Goal: Find specific page/section: Find specific page/section

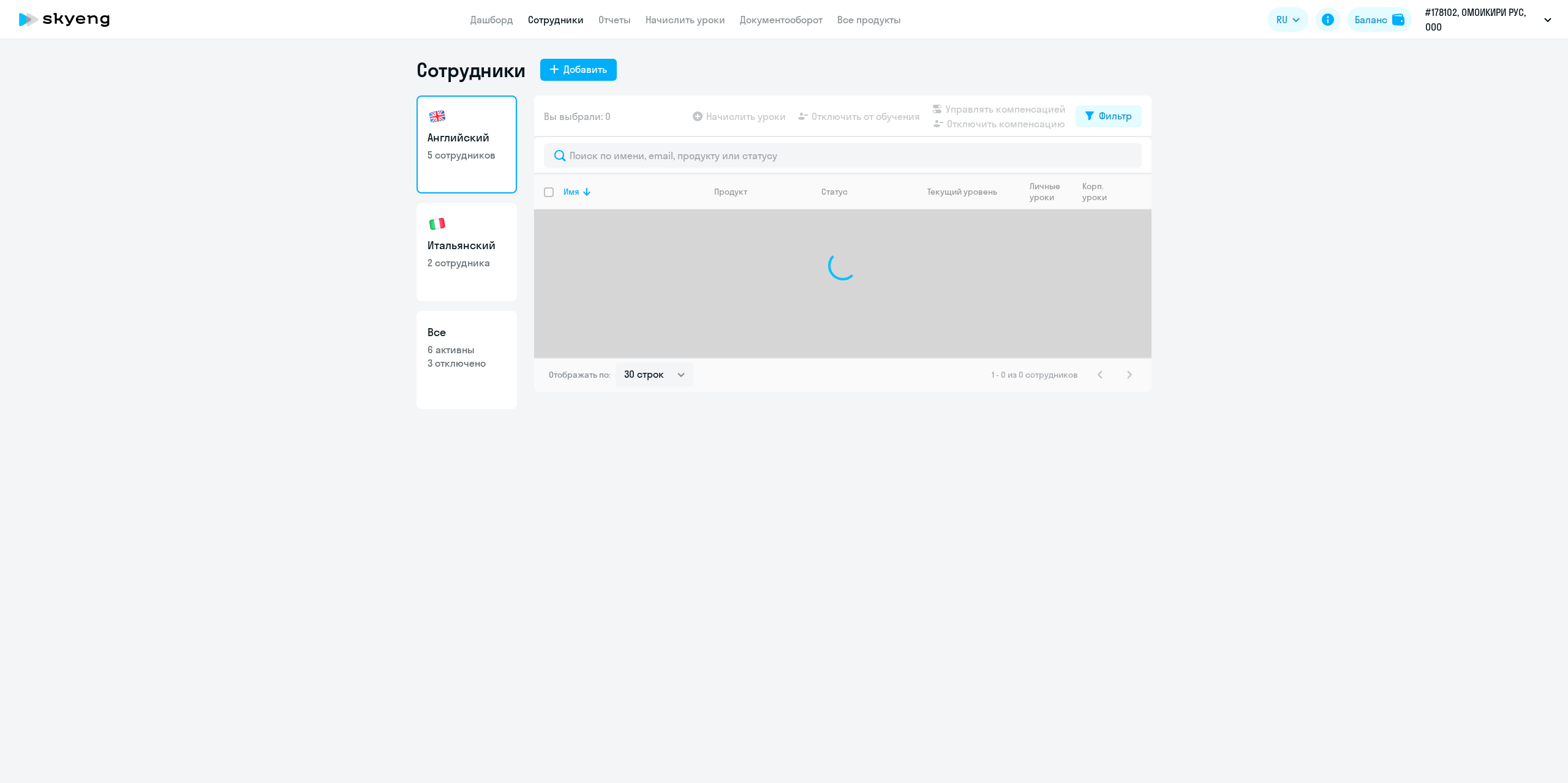
select select "30"
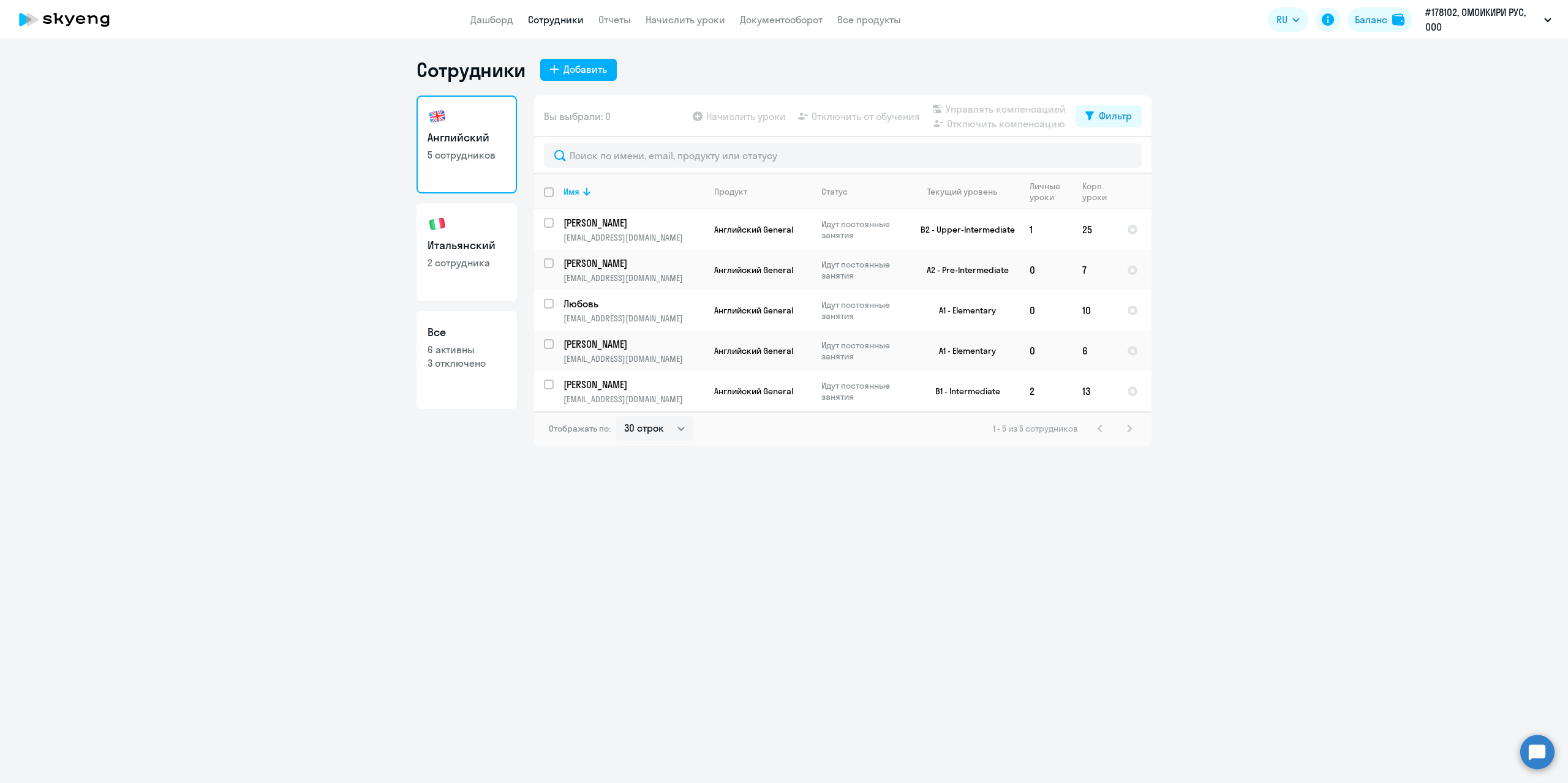
click at [459, 271] on link "Итальянский 2 сотрудника" at bounding box center [466, 252] width 100 height 98
select select "30"
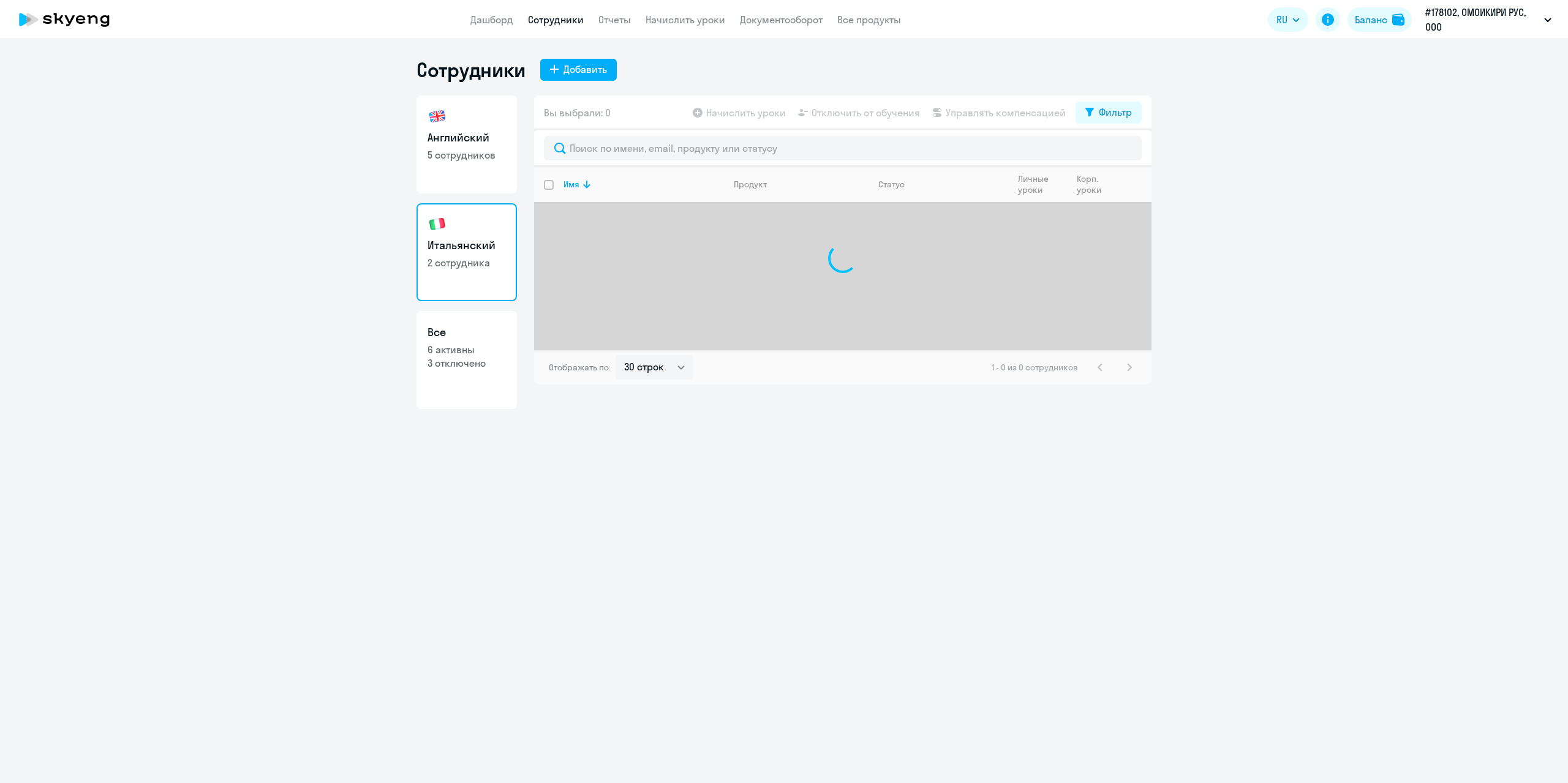
select select "30"
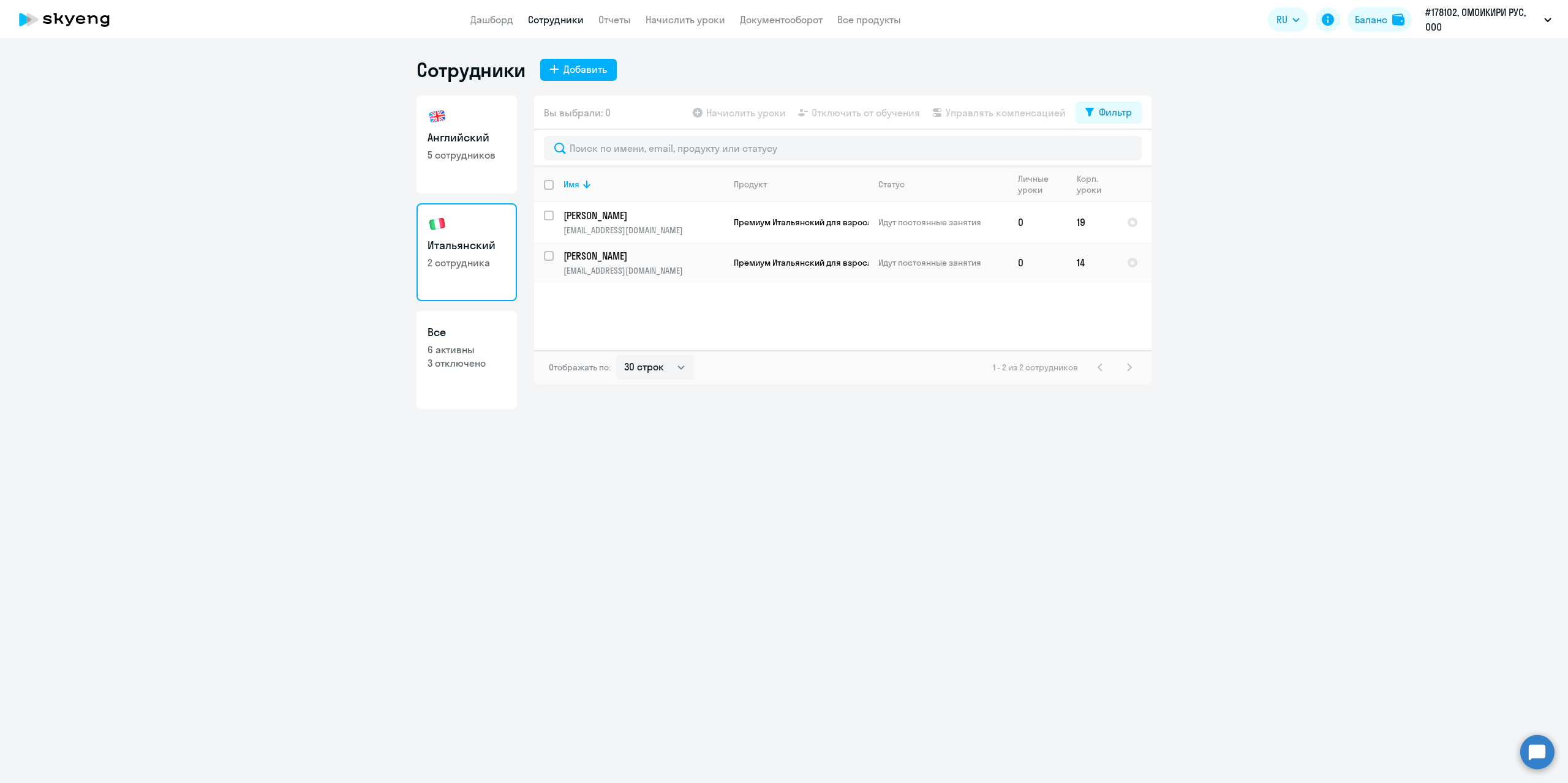
click at [455, 137] on h3 "Английский" at bounding box center [466, 138] width 79 height 16
select select "30"
